Goal: Task Accomplishment & Management: Complete application form

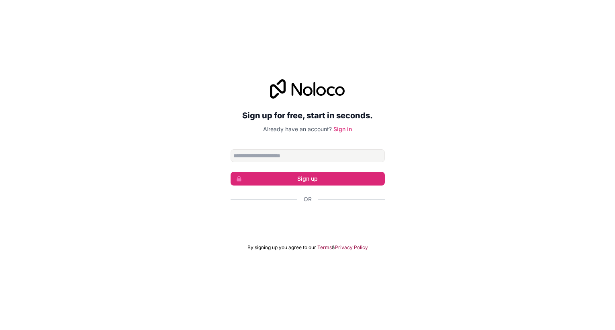
click at [289, 127] on span "Already have an account?" at bounding box center [297, 128] width 69 height 7
click at [304, 156] on input "Email address" at bounding box center [308, 155] width 154 height 13
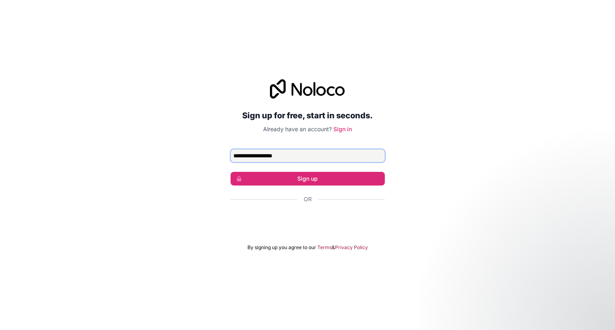
type input "**********"
click at [336, 222] on div "Sign in with Google. Opens in new tab" at bounding box center [308, 221] width 154 height 18
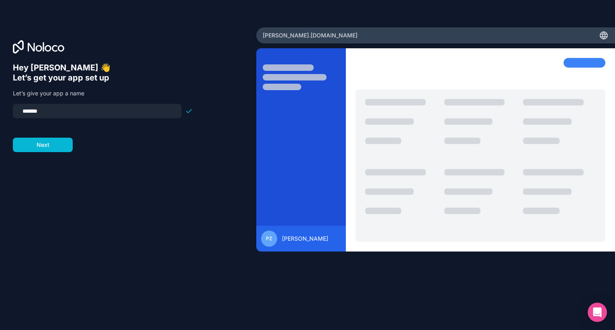
drag, startPoint x: 57, startPoint y: 112, endPoint x: 5, endPoint y: 106, distance: 52.6
click at [5, 106] on div "Hey [PERSON_NAME] 👋 Let’s get your app set up Let’s give your app a name ******…" at bounding box center [128, 164] width 256 height 274
type input "**********"
click at [45, 144] on button "Next" at bounding box center [43, 144] width 60 height 14
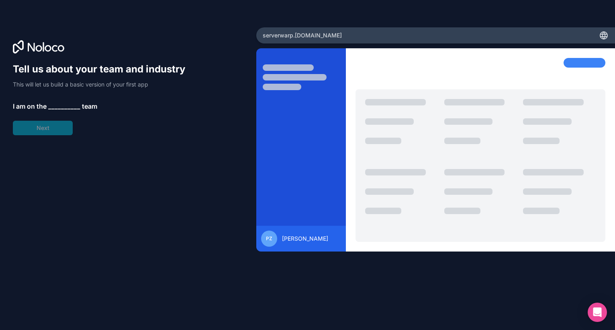
click at [68, 110] on span "__________" at bounding box center [64, 106] width 32 height 10
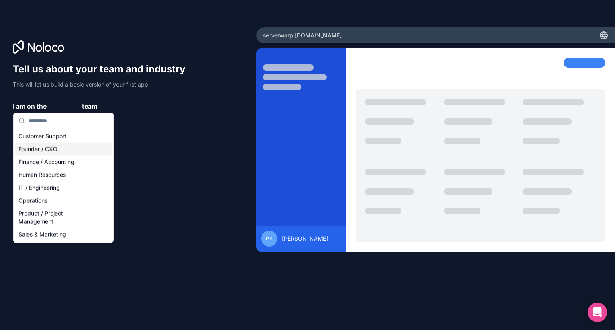
click at [55, 146] on div "Founder / CXO" at bounding box center [63, 149] width 96 height 13
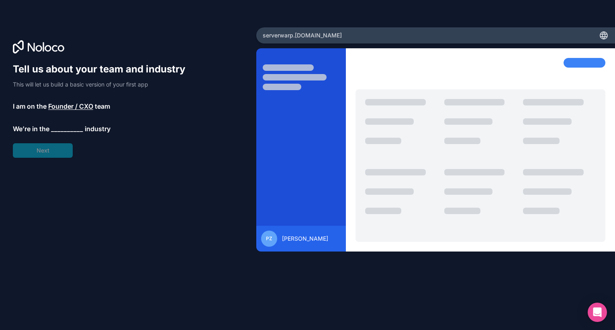
click at [59, 131] on span "__________" at bounding box center [67, 129] width 32 height 10
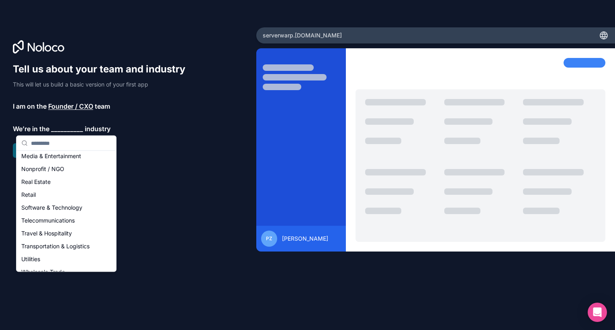
scroll to position [145, 0]
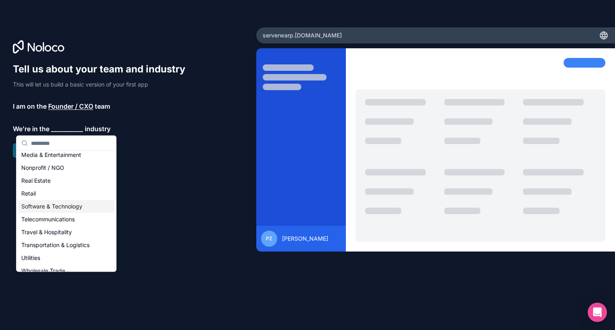
click at [55, 205] on div "Software & Technology" at bounding box center [66, 206] width 96 height 13
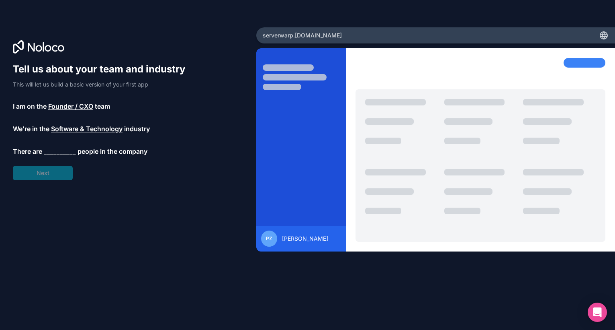
click at [56, 147] on span "__________" at bounding box center [60, 151] width 32 height 10
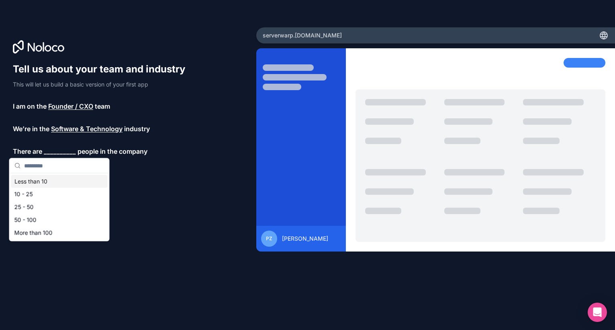
click at [47, 180] on div "Less than 10" at bounding box center [59, 181] width 96 height 13
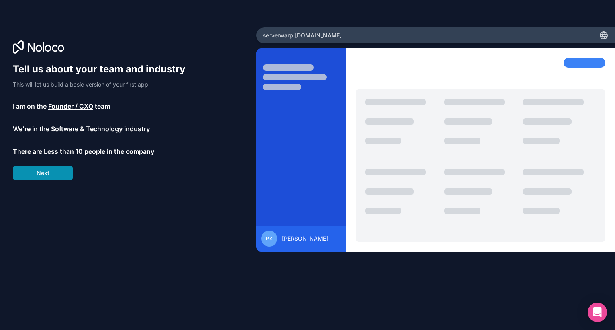
click at [54, 174] on button "Next" at bounding box center [43, 173] width 60 height 14
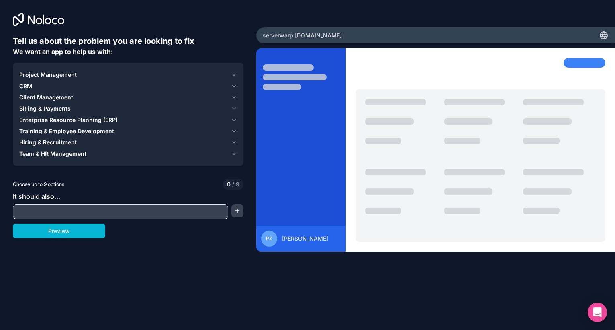
click at [39, 94] on span "Client Management" at bounding box center [46, 97] width 54 height 8
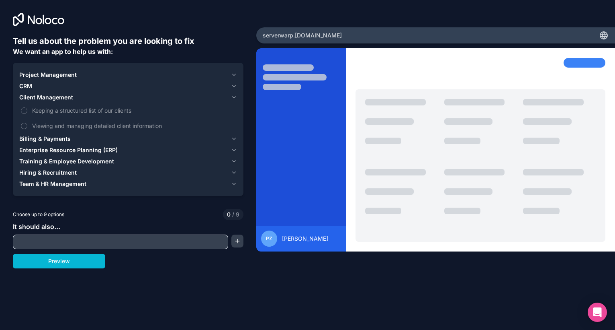
click at [39, 100] on span "Client Management" at bounding box center [46, 97] width 54 height 8
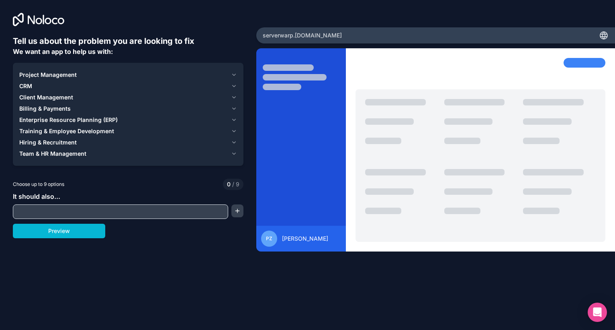
click at [32, 85] on span "CRM" at bounding box center [25, 86] width 13 height 8
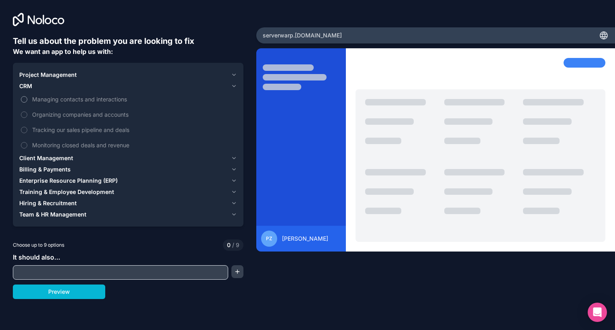
click at [52, 98] on span "Managing contacts and interactions" at bounding box center [133, 99] width 203 height 8
click at [27, 98] on button "Managing contacts and interactions" at bounding box center [24, 99] width 6 height 6
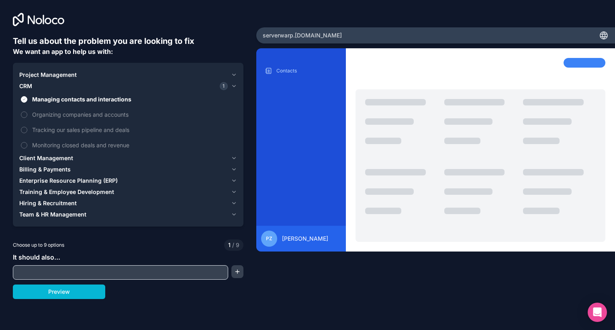
click at [46, 70] on button "Project Management" at bounding box center [128, 74] width 218 height 11
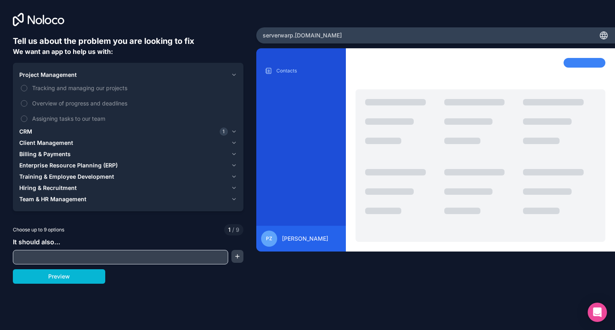
click at [33, 131] on div "CRM 1" at bounding box center [123, 131] width 209 height 8
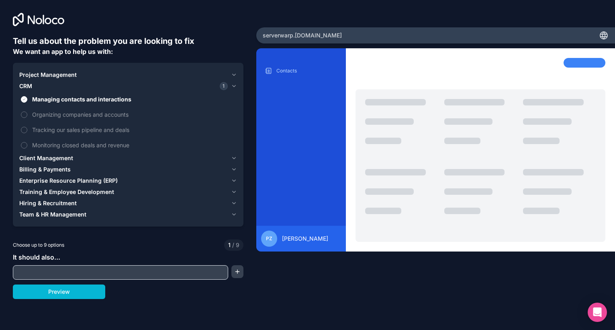
click at [35, 72] on span "Project Management" at bounding box center [47, 75] width 57 height 8
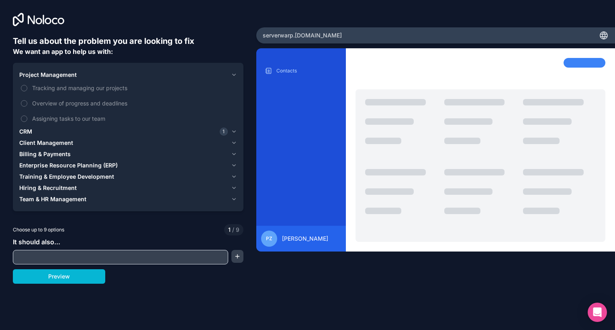
click at [71, 255] on input "text" at bounding box center [120, 256] width 211 height 11
click at [71, 231] on div "Choose up to 9 options 1 / 9" at bounding box center [128, 229] width 231 height 11
click at [49, 129] on div "CRM 1" at bounding box center [123, 131] width 209 height 8
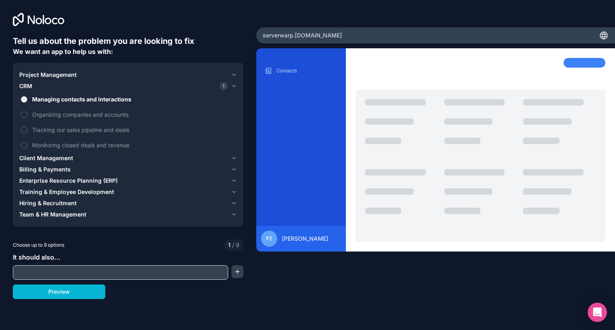
click at [62, 101] on span "Managing contacts and interactions" at bounding box center [133, 99] width 203 height 8
click at [27, 101] on button "Managing contacts and interactions" at bounding box center [24, 99] width 6 height 6
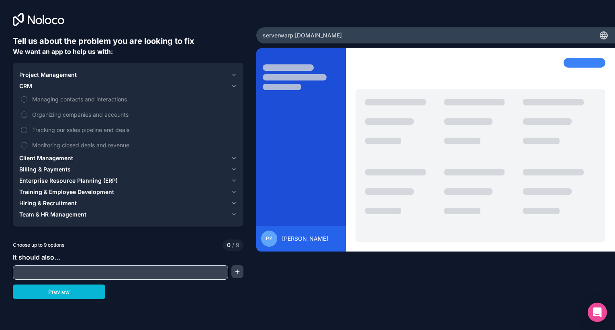
click at [56, 159] on span "Client Management" at bounding box center [46, 158] width 54 height 8
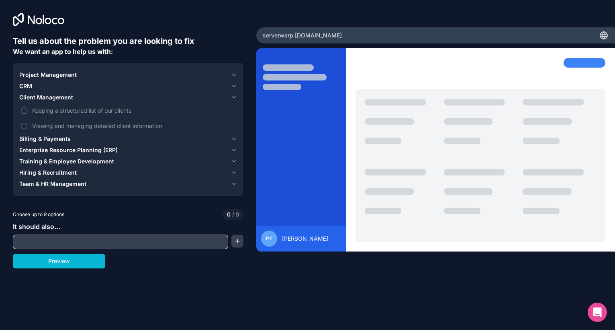
click at [47, 110] on span "Keeping a structured list of our clients" at bounding box center [133, 110] width 203 height 8
click at [27, 110] on button "Keeping a structured list of our clients" at bounding box center [24, 110] width 6 height 6
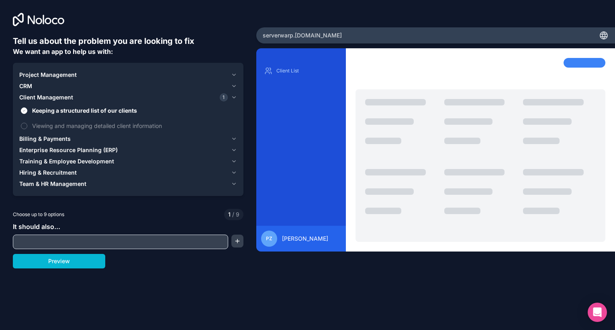
click at [30, 84] on span "CRM" at bounding box center [25, 86] width 13 height 8
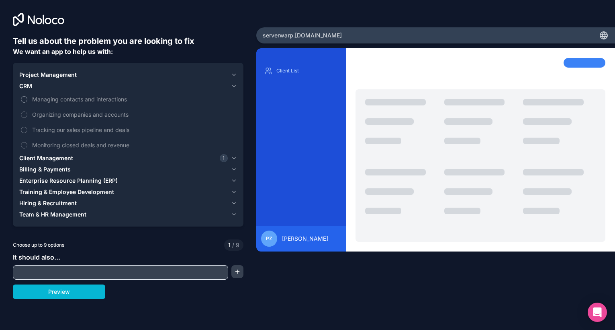
click at [40, 98] on span "Managing contacts and interactions" at bounding box center [133, 99] width 203 height 8
click at [27, 98] on button "Managing contacts and interactions" at bounding box center [24, 99] width 6 height 6
click at [41, 109] on label "Organizing companies and accounts" at bounding box center [128, 114] width 218 height 15
click at [27, 111] on button "Organizing companies and accounts" at bounding box center [24, 114] width 6 height 6
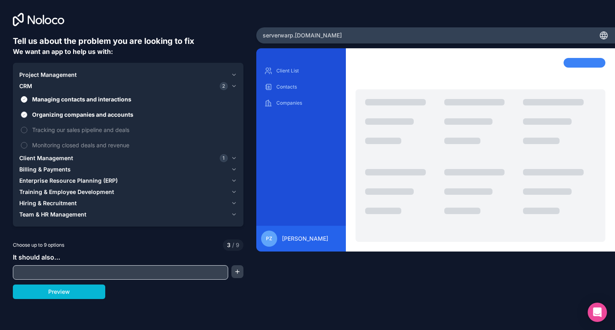
click at [41, 110] on span "Organizing companies and accounts" at bounding box center [133, 114] width 203 height 8
click at [27, 111] on button "Organizing companies and accounts" at bounding box center [24, 114] width 6 height 6
click at [44, 127] on span "Tracking our sales pipeline and deals" at bounding box center [133, 129] width 203 height 8
click at [27, 127] on button "Tracking our sales pipeline and deals" at bounding box center [24, 130] width 6 height 6
click at [44, 127] on span "Tracking our sales pipeline and deals" at bounding box center [133, 129] width 203 height 8
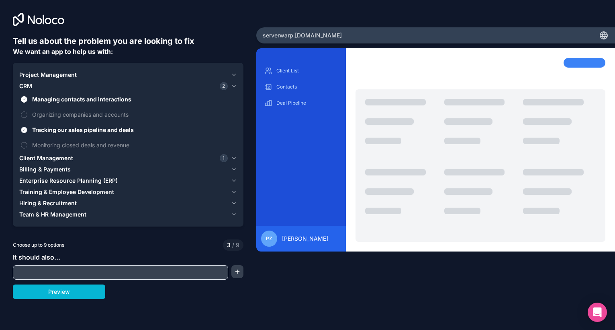
click at [27, 127] on button "Tracking our sales pipeline and deals" at bounding box center [24, 130] width 6 height 6
click at [45, 144] on span "Monitoring closed deals and revenue" at bounding box center [133, 145] width 203 height 8
click at [27, 144] on button "Monitoring closed deals and revenue" at bounding box center [24, 145] width 6 height 6
click at [45, 144] on span "Monitoring closed deals and revenue" at bounding box center [133, 145] width 203 height 8
click at [27, 144] on button "Monitoring closed deals and revenue" at bounding box center [24, 145] width 6 height 6
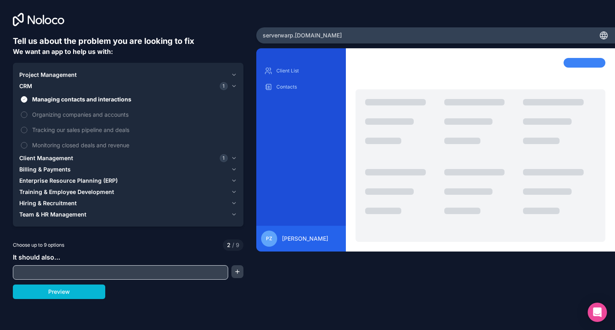
click at [49, 76] on span "Project Management" at bounding box center [47, 75] width 57 height 8
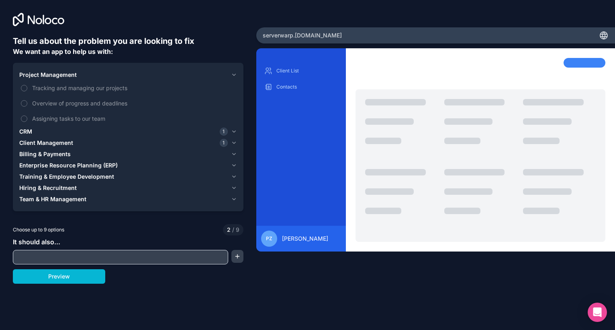
click at [45, 153] on span "Billing & Payments" at bounding box center [44, 154] width 51 height 8
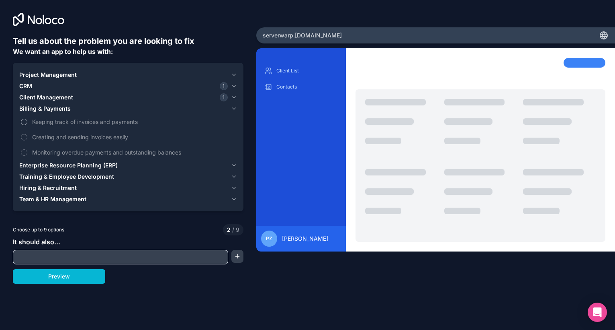
click at [50, 123] on span "Keeping track of invoices and payments" at bounding box center [133, 121] width 203 height 8
click at [27, 123] on button "Keeping track of invoices and payments" at bounding box center [24, 122] width 6 height 6
click at [51, 148] on span "Monitoring overdue payments and outstanding balances" at bounding box center [133, 152] width 203 height 8
click at [27, 149] on button "Monitoring overdue payments and outstanding balances" at bounding box center [24, 152] width 6 height 6
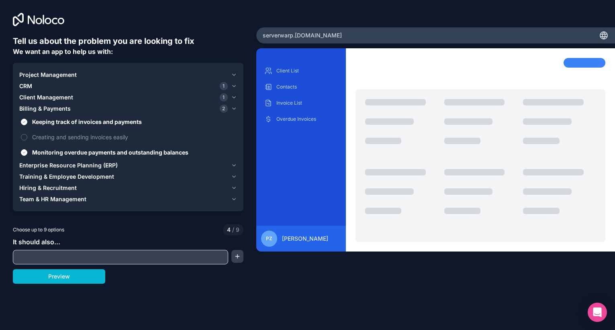
click at [51, 164] on span "Enterprise Resource Planning (ERP)" at bounding box center [68, 165] width 98 height 8
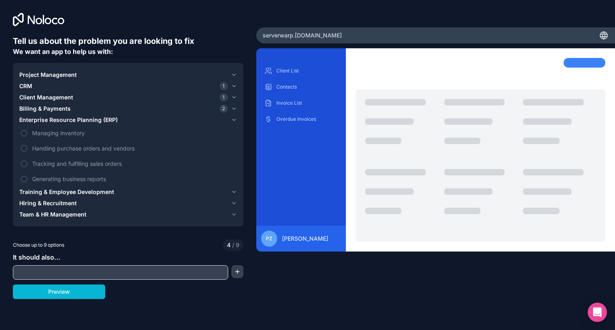
click at [49, 192] on span "Training & Employee Development" at bounding box center [66, 192] width 95 height 8
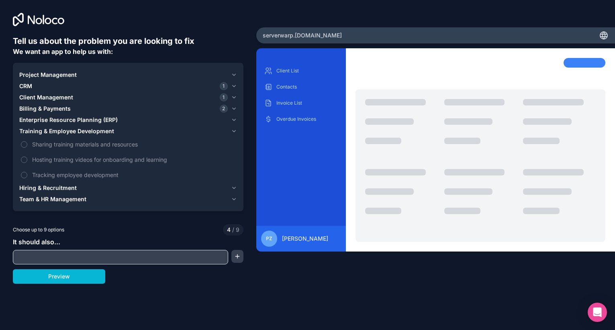
click at [52, 186] on span "Hiring & Recruitment" at bounding box center [47, 188] width 57 height 8
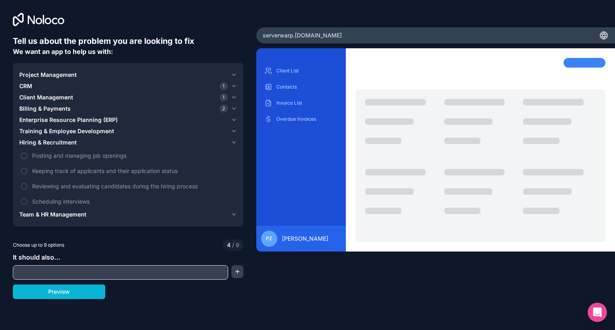
click at [55, 211] on span "Team & HR Management" at bounding box center [52, 214] width 67 height 8
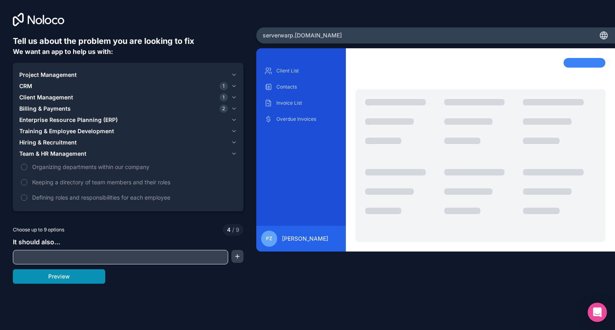
click at [76, 274] on button "Preview" at bounding box center [59, 276] width 92 height 14
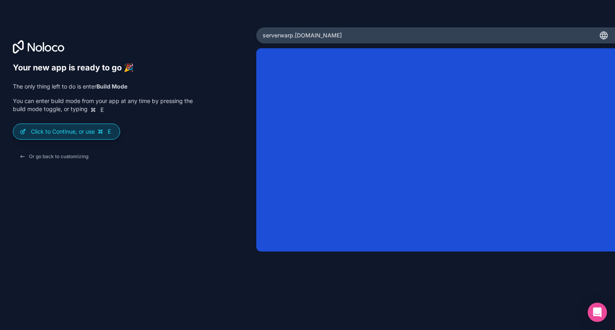
click at [91, 133] on p "Click to Continue, or use E" at bounding box center [72, 131] width 82 height 8
